Goal: Information Seeking & Learning: Learn about a topic

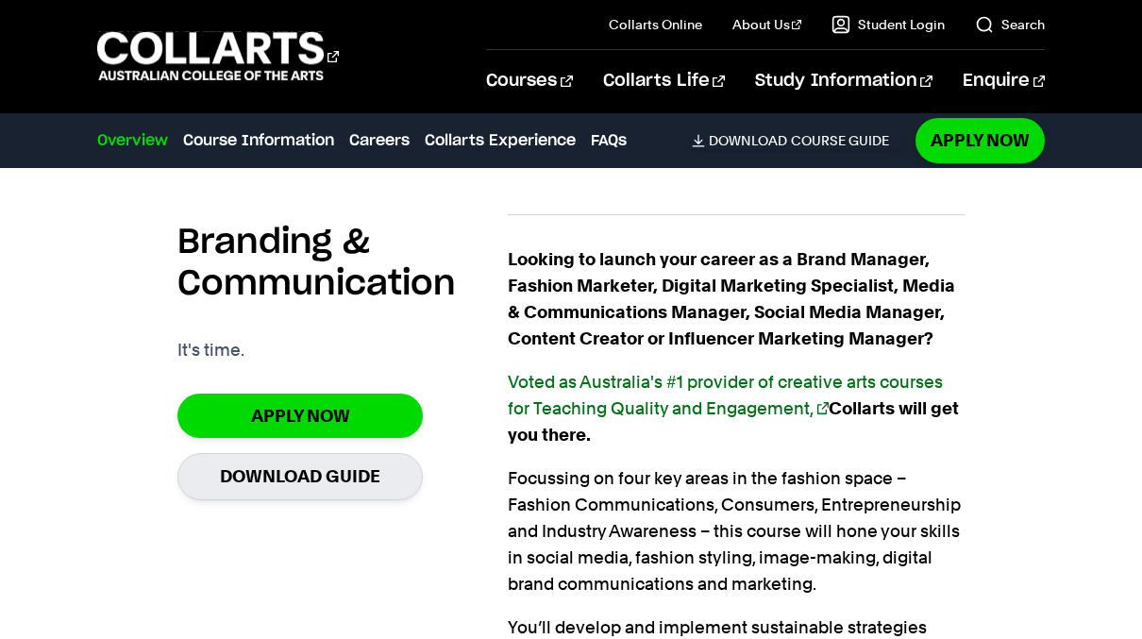
scroll to position [1362, 0]
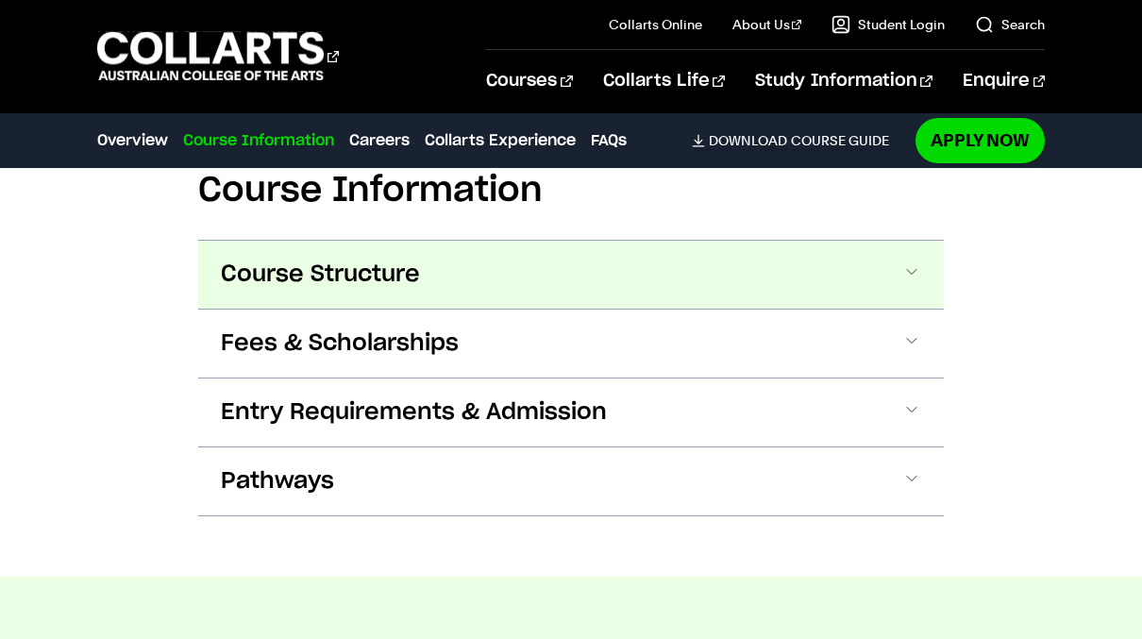
click at [878, 287] on button "Course Structure" at bounding box center [571, 275] width 746 height 68
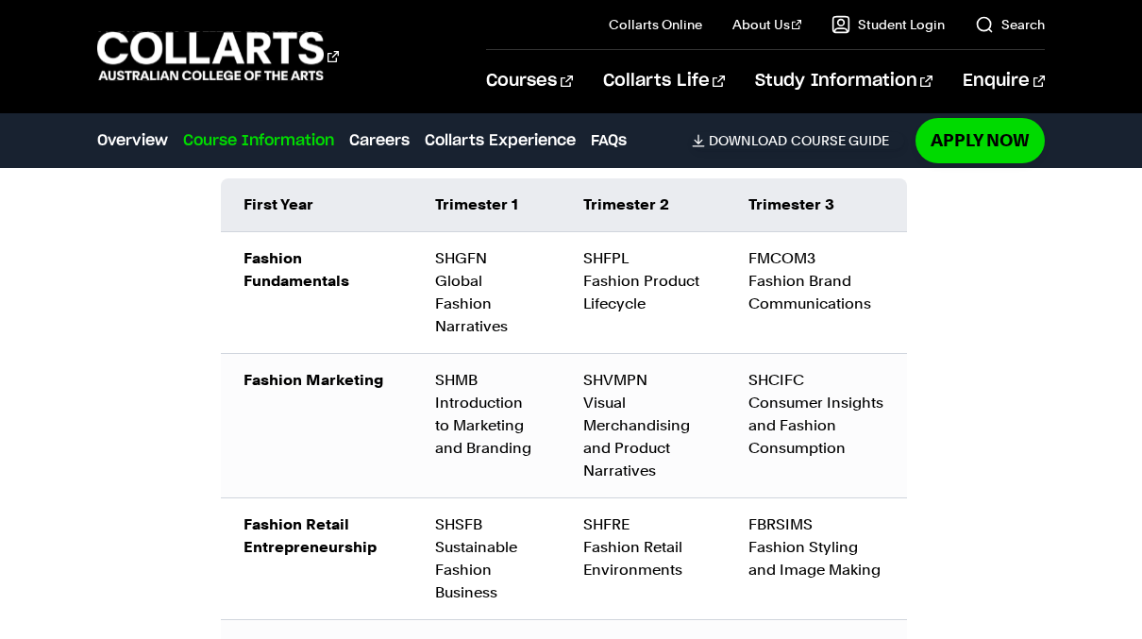
scroll to position [2576, 0]
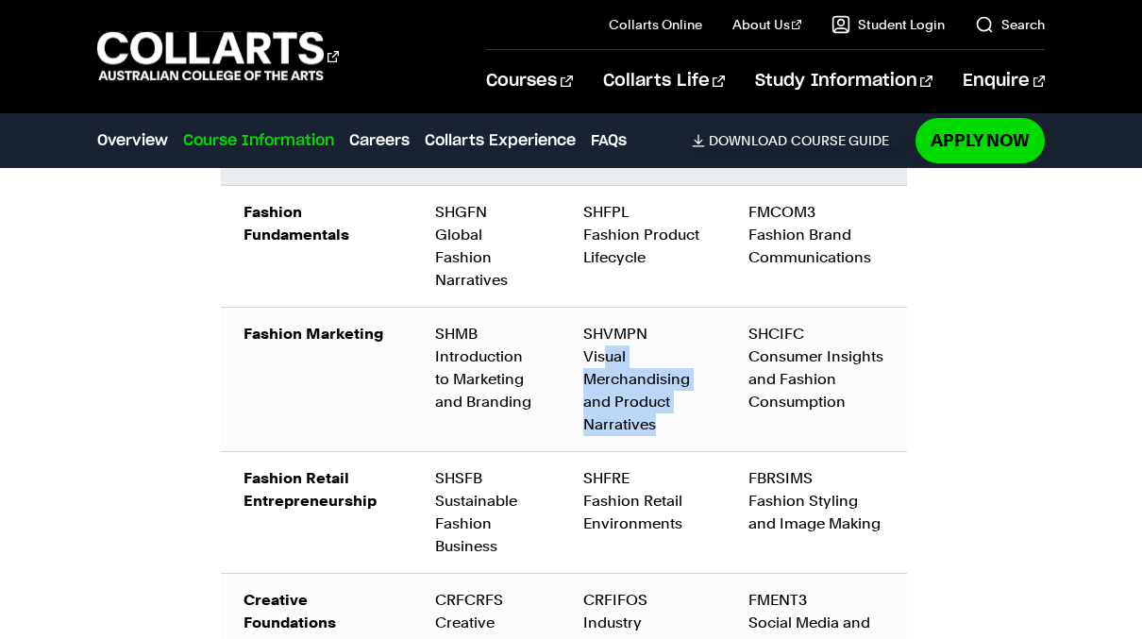
drag, startPoint x: 689, startPoint y: 422, endPoint x: 604, endPoint y: 349, distance: 111.8
click at [604, 348] on div "SHVMPN Visual Merchandising and Product Narratives" at bounding box center [643, 379] width 120 height 113
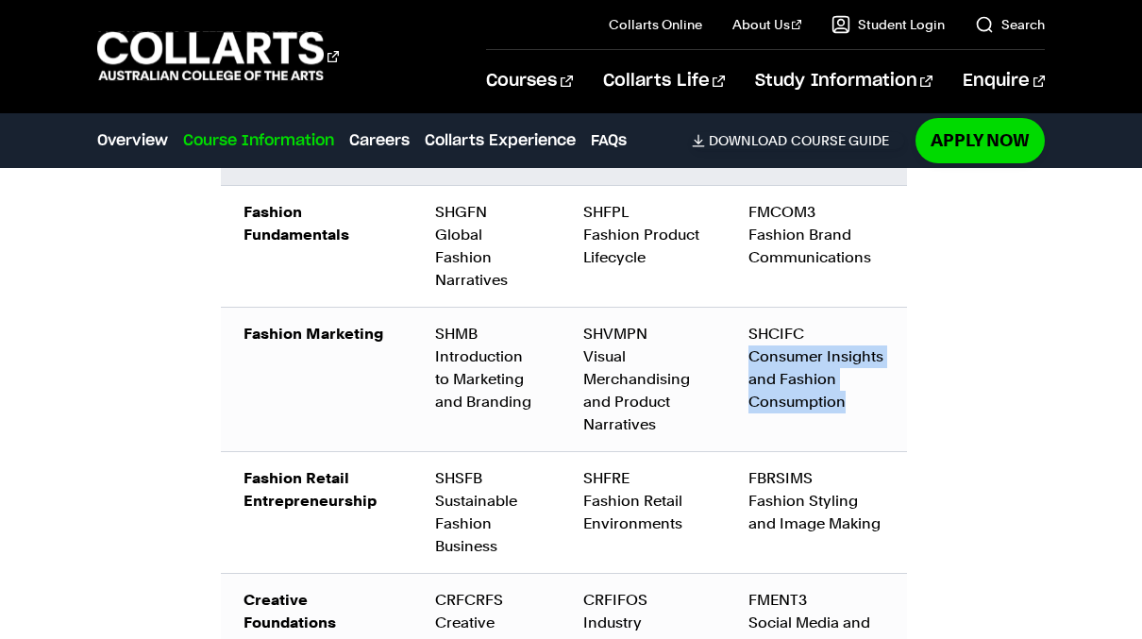
drag, startPoint x: 846, startPoint y: 439, endPoint x: 739, endPoint y: 362, distance: 131.8
click at [739, 362] on td "SHCIFC Consumer Insights and Fashion Consumption" at bounding box center [816, 379] width 181 height 144
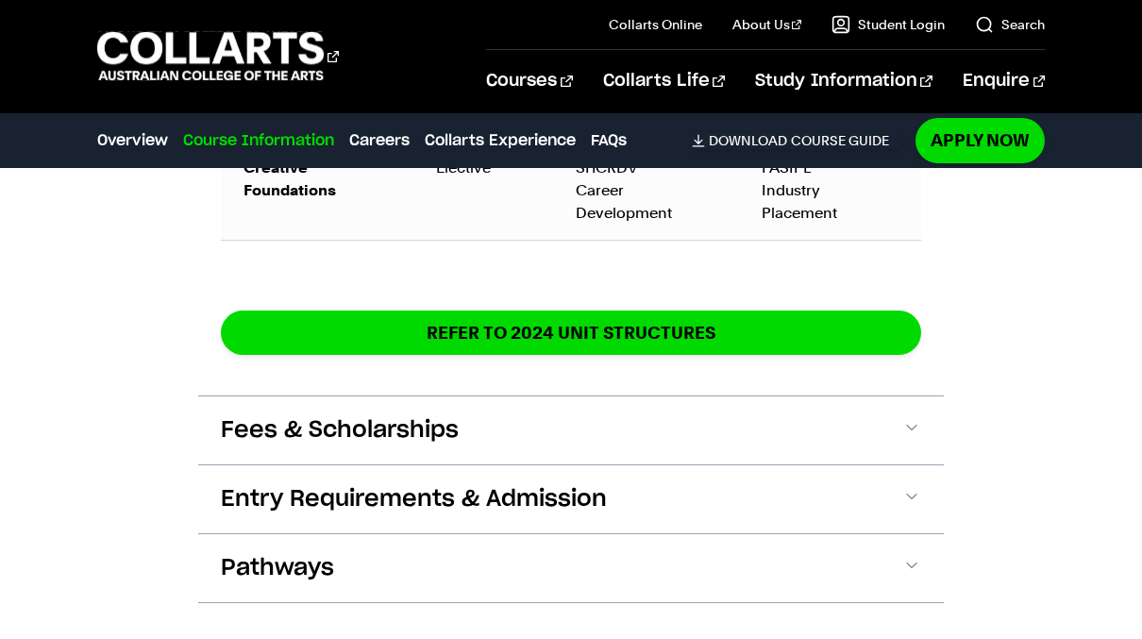
scroll to position [3648, 0]
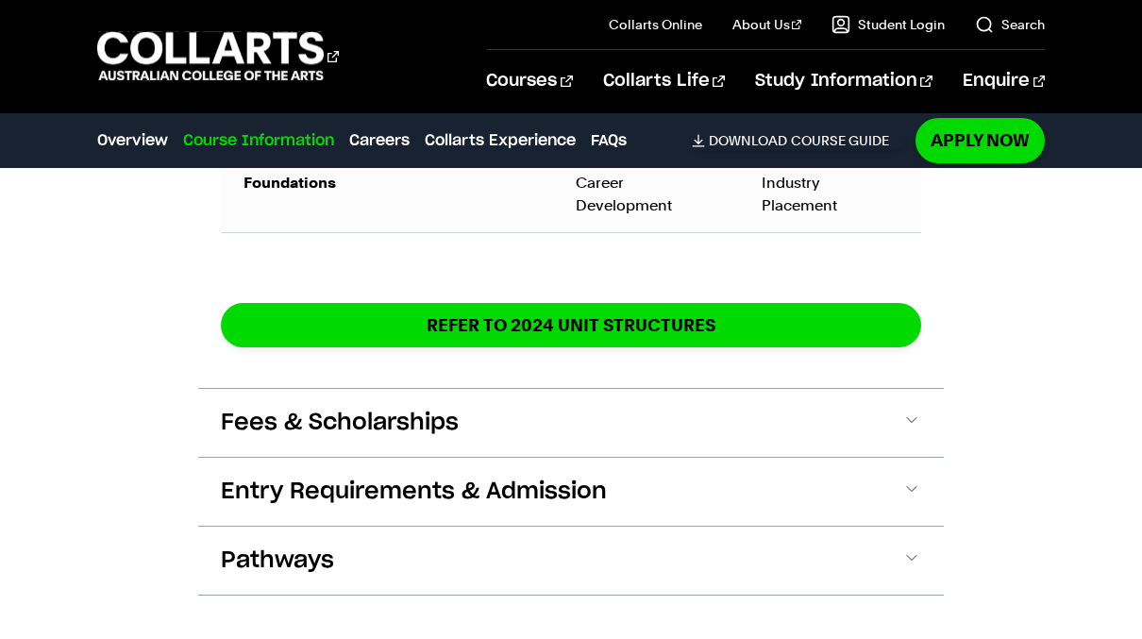
click at [751, 421] on button "Fees & Scholarships" at bounding box center [571, 423] width 746 height 68
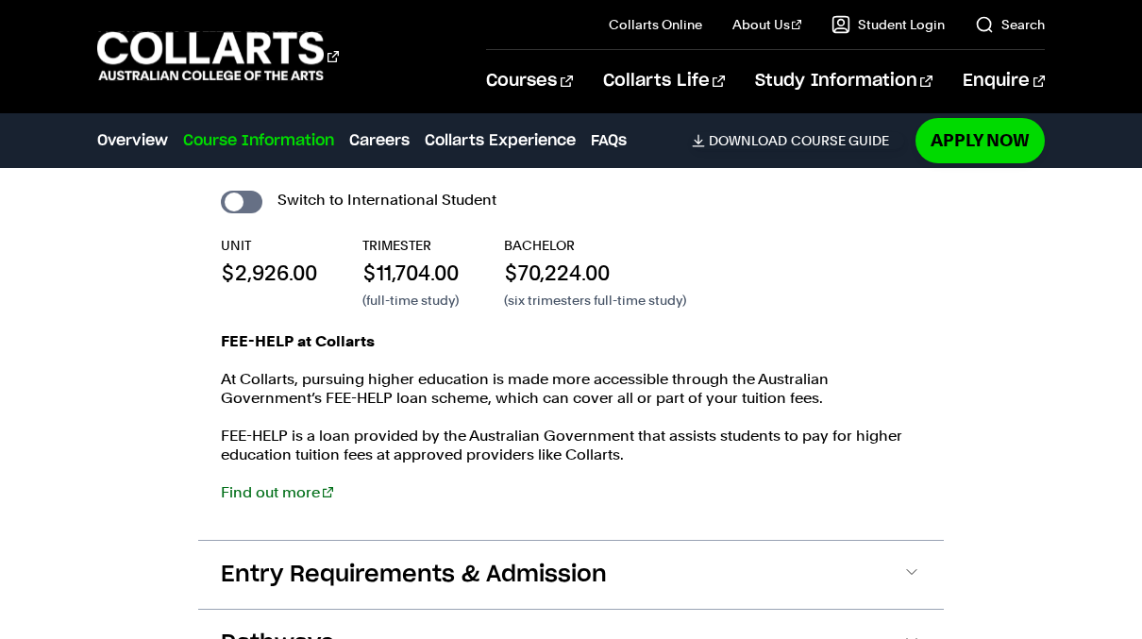
scroll to position [3986, 0]
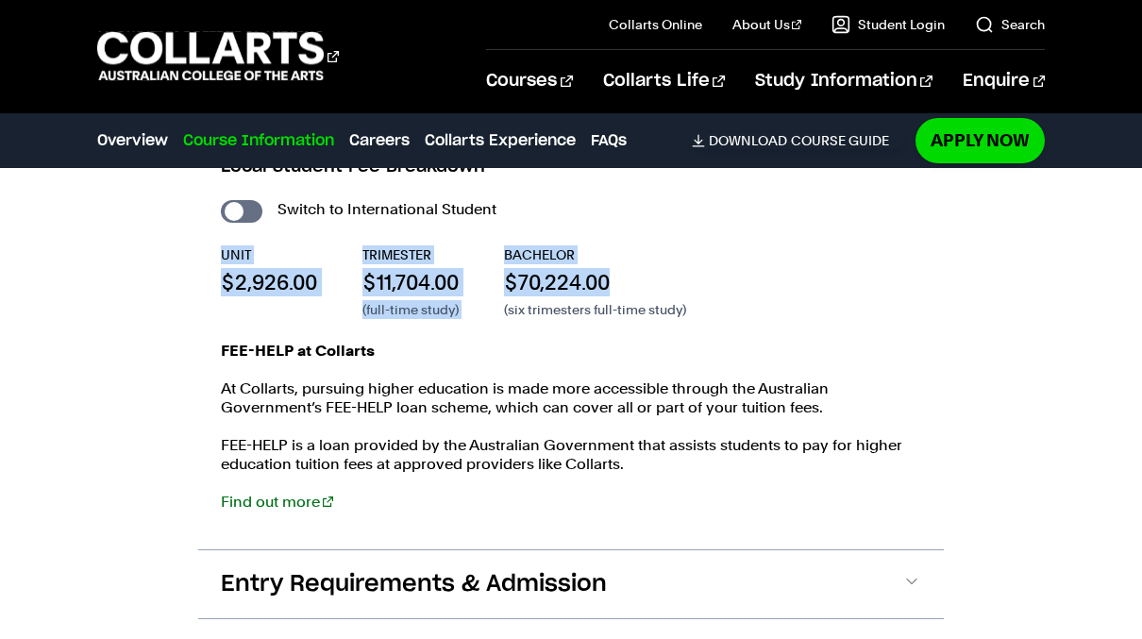
drag, startPoint x: 688, startPoint y: 267, endPoint x: 384, endPoint y: 201, distance: 311.1
click at [384, 201] on div "Switch to International Student UNIT $2,926.00 TRIMESTER $11,704.00 (full-time …" at bounding box center [571, 363] width 701 height 334
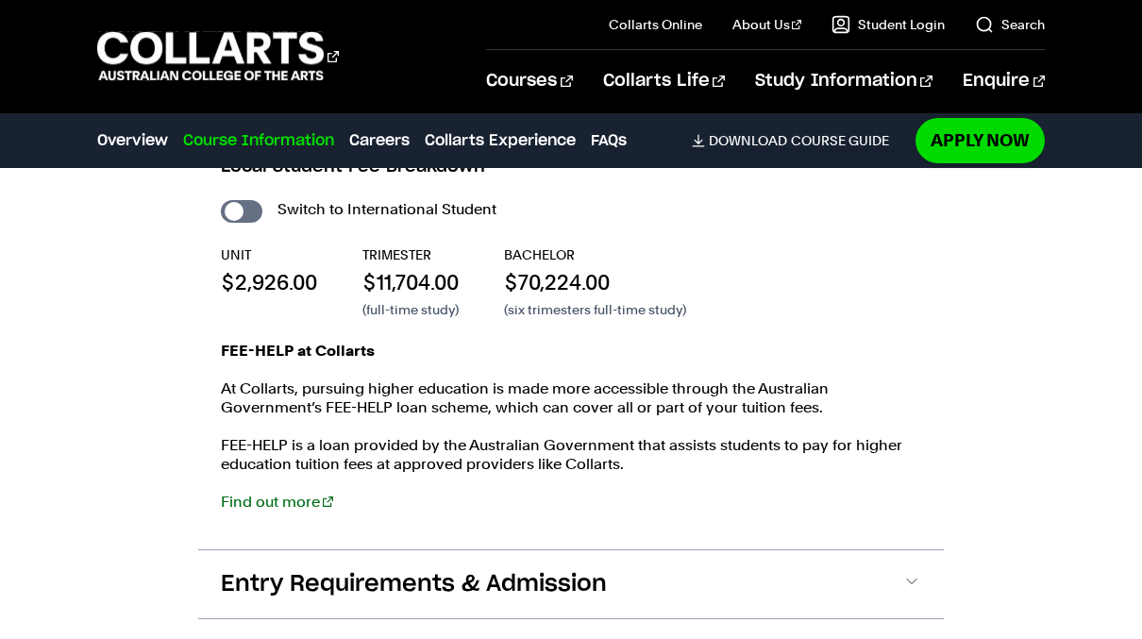
click at [433, 245] on div "TRIMESTER $11,704.00 (full-time study)" at bounding box center [411, 282] width 96 height 74
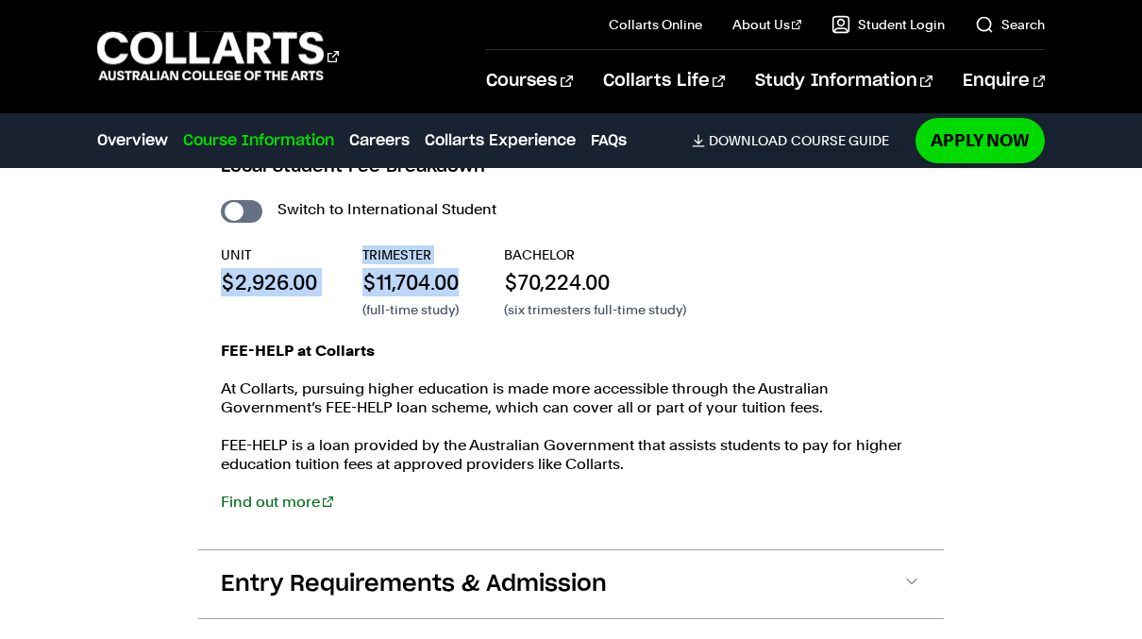
drag, startPoint x: 464, startPoint y: 262, endPoint x: 327, endPoint y: 232, distance: 140.0
click at [327, 245] on div "UNIT $2,926.00 TRIMESTER $11,704.00 (full-time study) BACHELOR $70,224.00 (six …" at bounding box center [571, 282] width 701 height 74
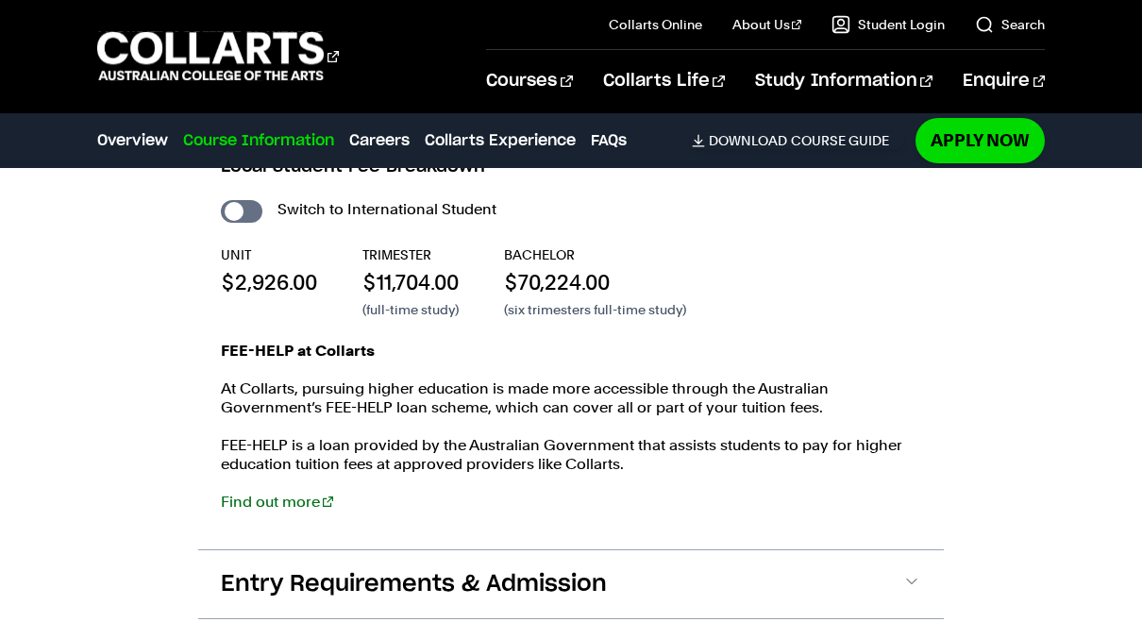
click at [342, 252] on div "UNIT $2,926.00 TRIMESTER $11,704.00 (full-time study) BACHELOR $70,224.00 (six …" at bounding box center [571, 282] width 701 height 74
drag, startPoint x: 349, startPoint y: 252, endPoint x: 474, endPoint y: 261, distance: 124.9
click at [474, 261] on div "UNIT $2,926.00 TRIMESTER $11,704.00 (full-time study) BACHELOR $70,224.00 (six …" at bounding box center [571, 282] width 701 height 74
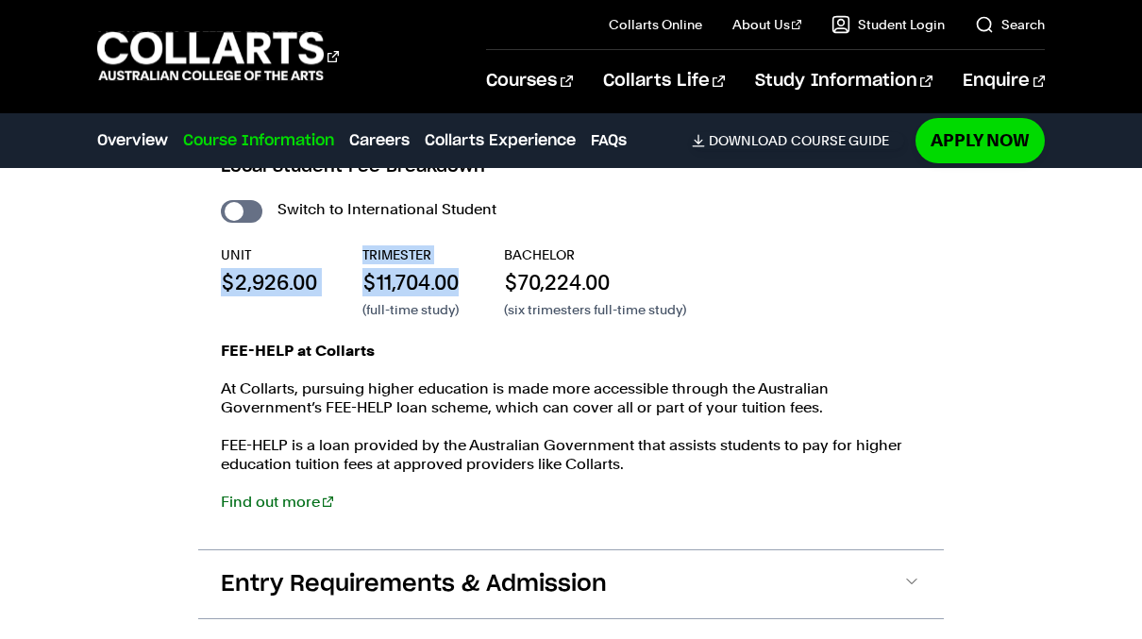
drag, startPoint x: 474, startPoint y: 261, endPoint x: 204, endPoint y: 245, distance: 270.4
click at [204, 245] on div "Local Student Fee Breakdown Switch to International Student UNIT $2,926.00 TRIM…" at bounding box center [571, 334] width 746 height 431
drag, startPoint x: 209, startPoint y: 245, endPoint x: 325, endPoint y: 279, distance: 120.7
click at [325, 279] on div "Local Student Fee Breakdown Switch to International Student UNIT $2,926.00 TRIM…" at bounding box center [571, 334] width 746 height 431
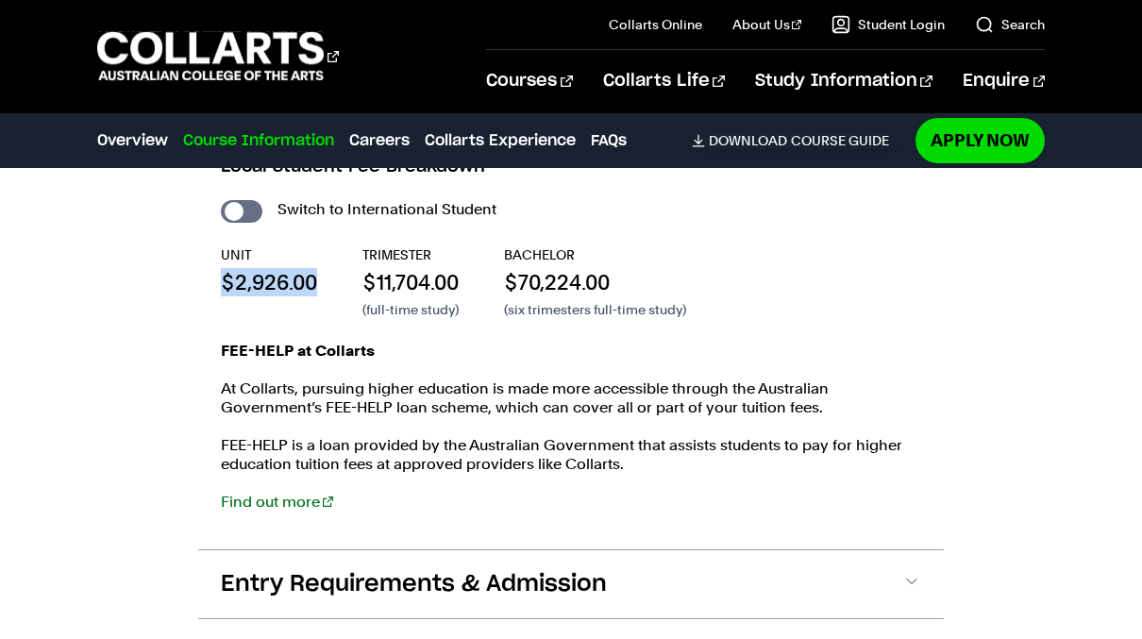
click at [325, 279] on div "UNIT $2,926.00 TRIMESTER $11,704.00 (full-time study) BACHELOR $70,224.00 (six …" at bounding box center [571, 282] width 701 height 74
drag, startPoint x: 329, startPoint y: 266, endPoint x: 168, endPoint y: 248, distance: 161.5
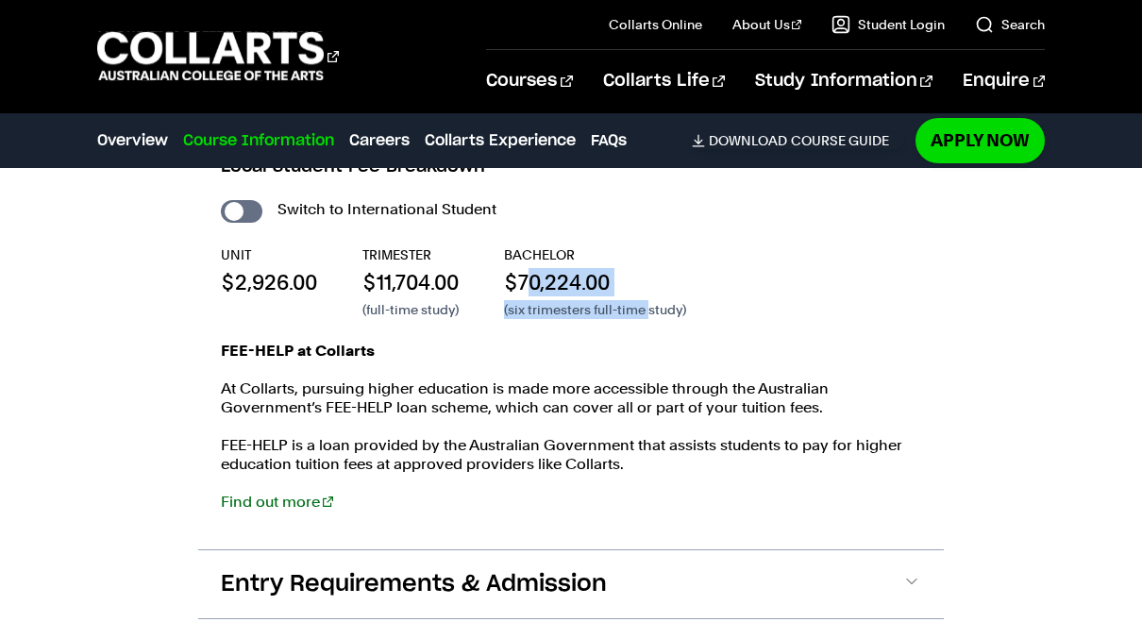
drag, startPoint x: 650, startPoint y: 280, endPoint x: 528, endPoint y: 265, distance: 123.7
click at [528, 265] on div "BACHELOR $70,224.00 (six trimesters full-time study)" at bounding box center [595, 282] width 182 height 74
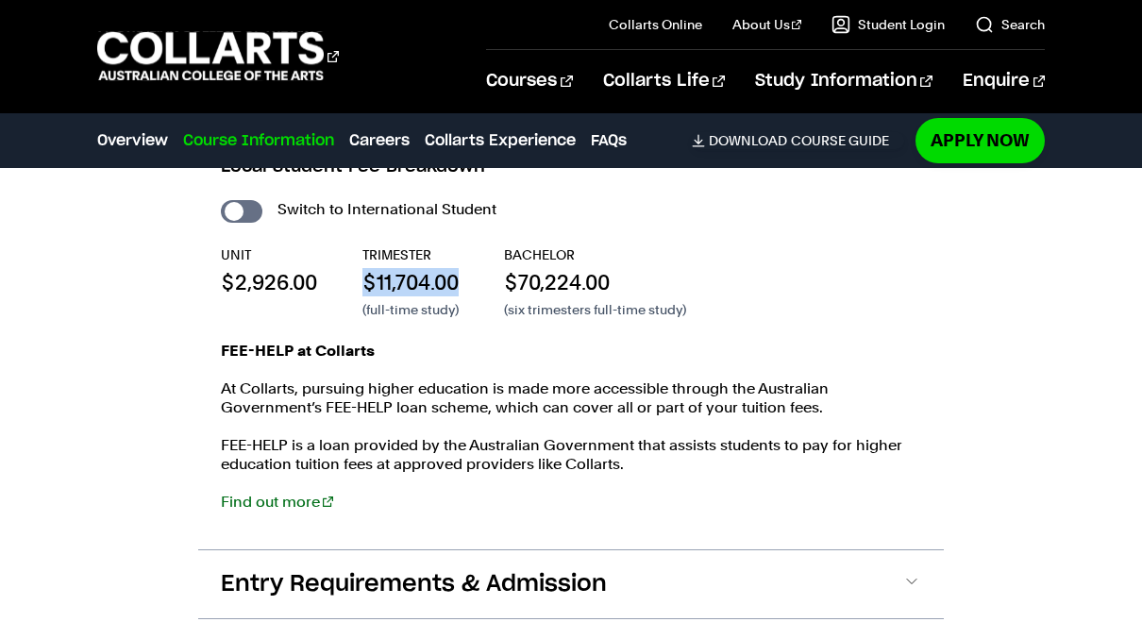
drag, startPoint x: 473, startPoint y: 266, endPoint x: 354, endPoint y: 264, distance: 119.0
click at [354, 264] on div "UNIT $2,926.00 TRIMESTER $11,704.00 (full-time study) BACHELOR $70,224.00 (six …" at bounding box center [571, 282] width 701 height 74
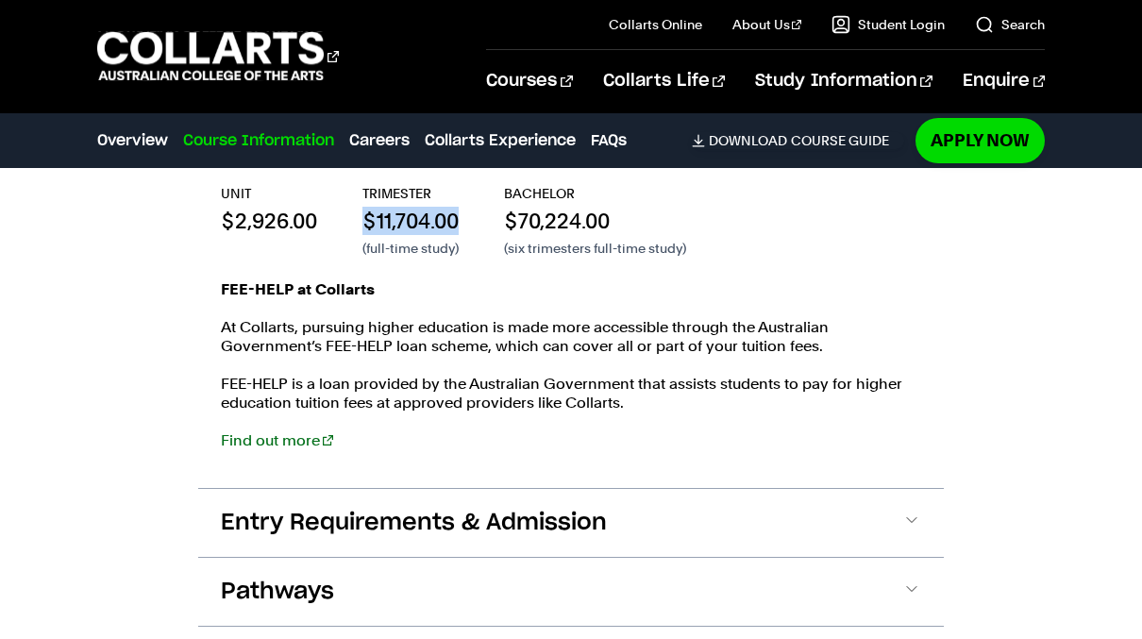
scroll to position [4051, 0]
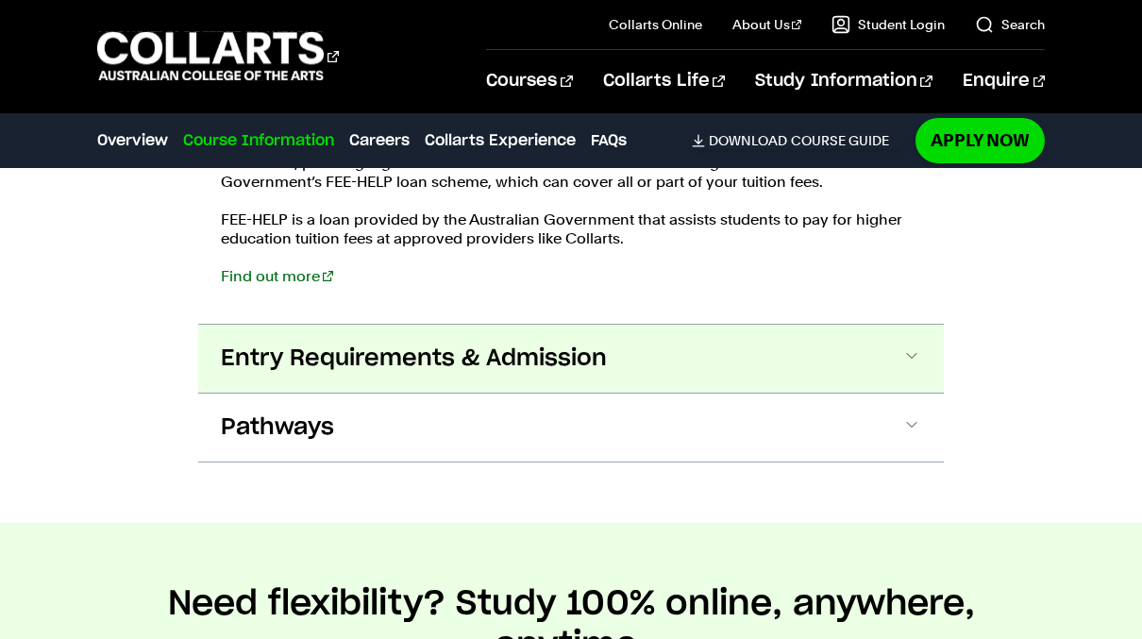
click at [362, 325] on button "Entry Requirements & Admission" at bounding box center [571, 359] width 746 height 68
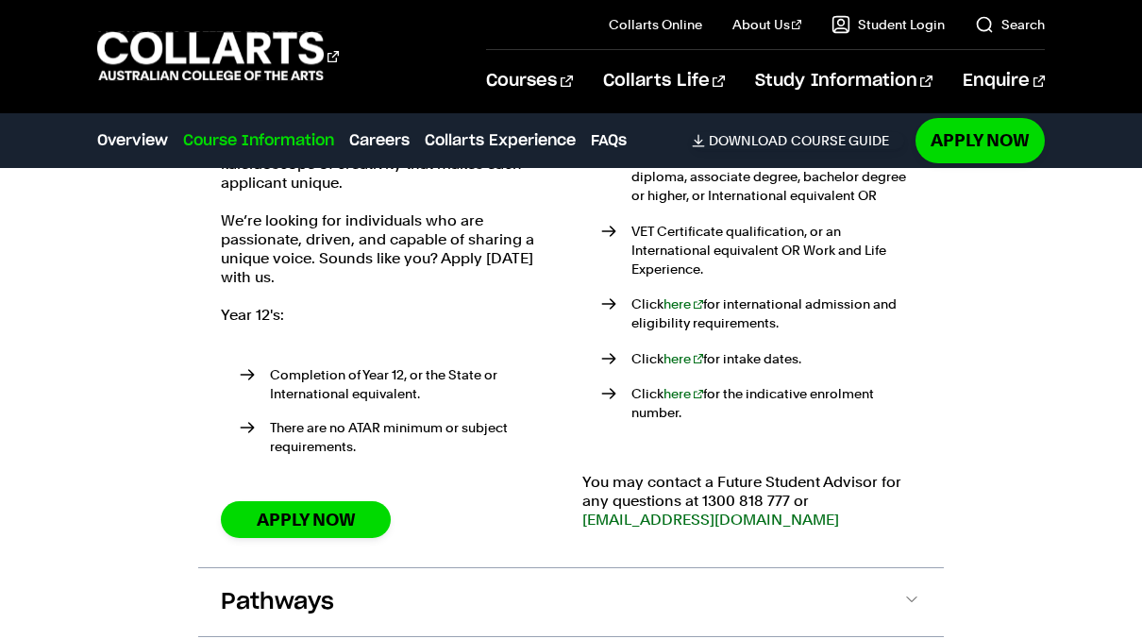
scroll to position [4624, 0]
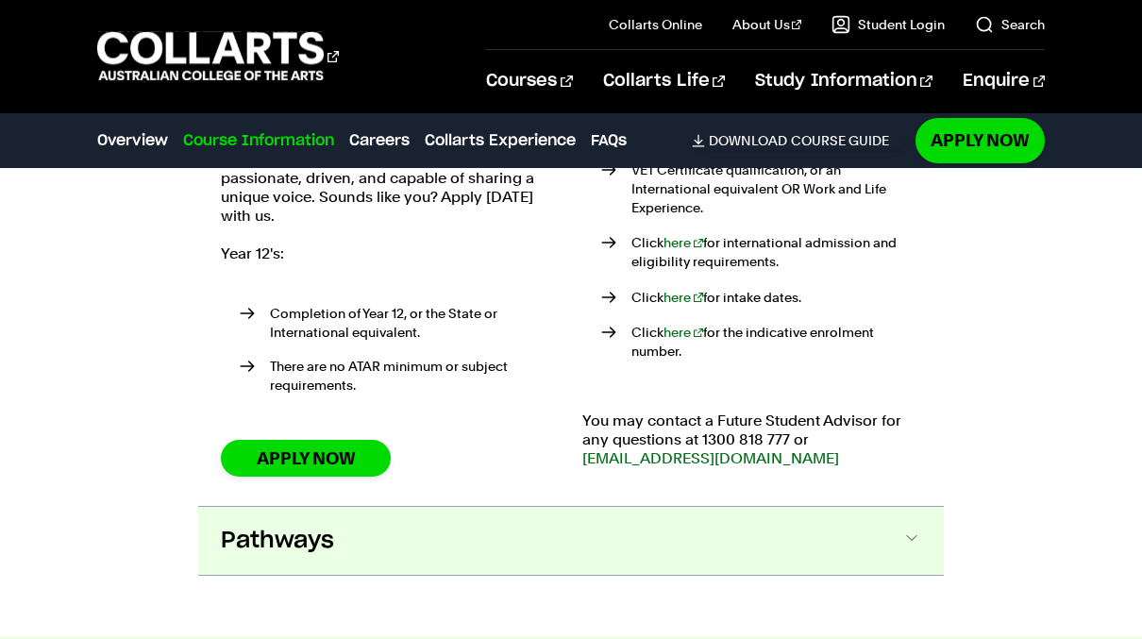
click at [418, 507] on button "Pathways" at bounding box center [571, 541] width 746 height 68
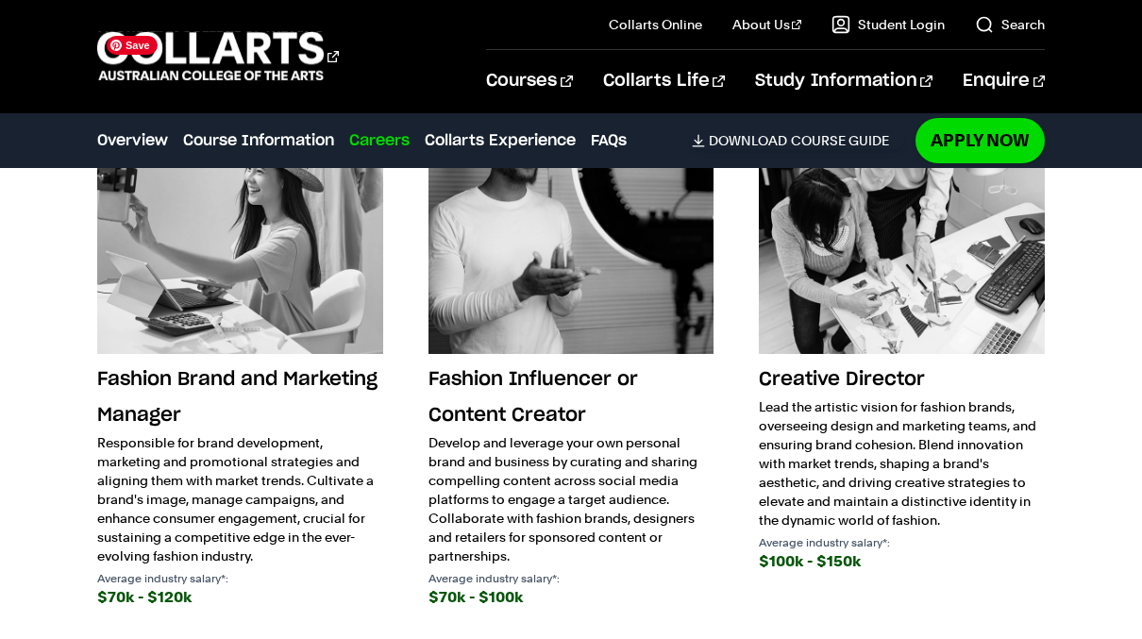
scroll to position [6143, 0]
